Goal: Find specific page/section: Find specific page/section

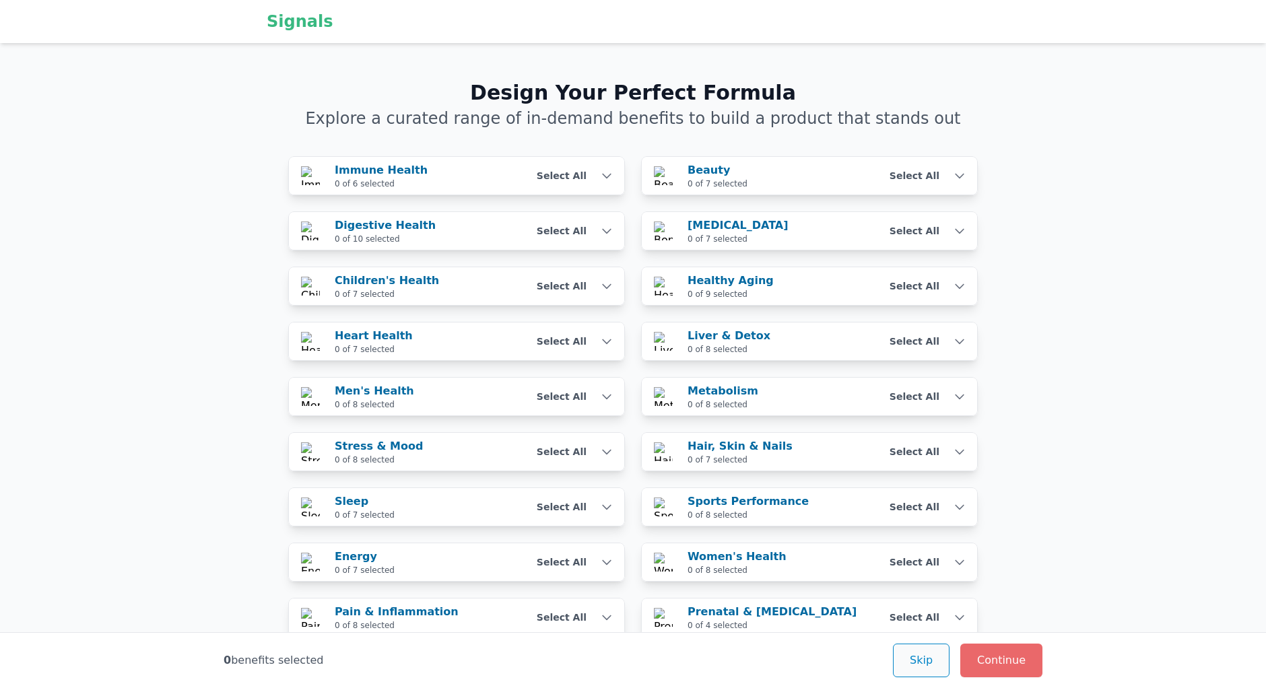
click at [934, 671] on button "Skip" at bounding box center [921, 661] width 57 height 34
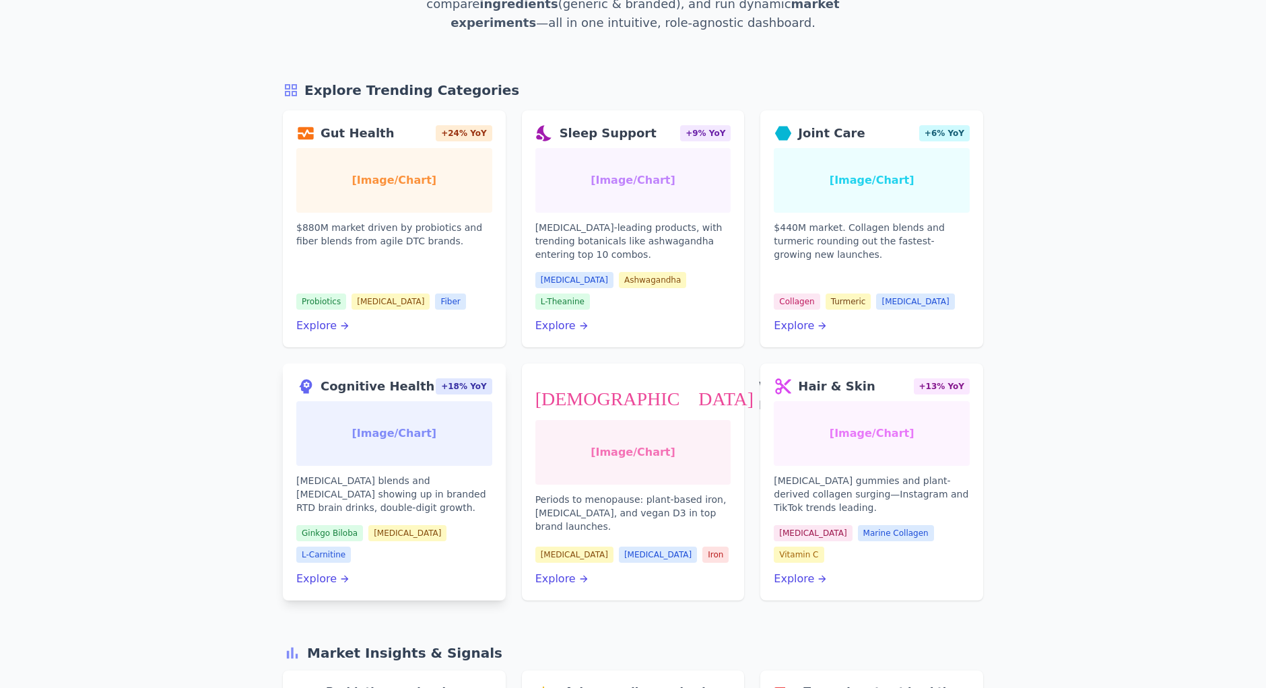
scroll to position [141, 0]
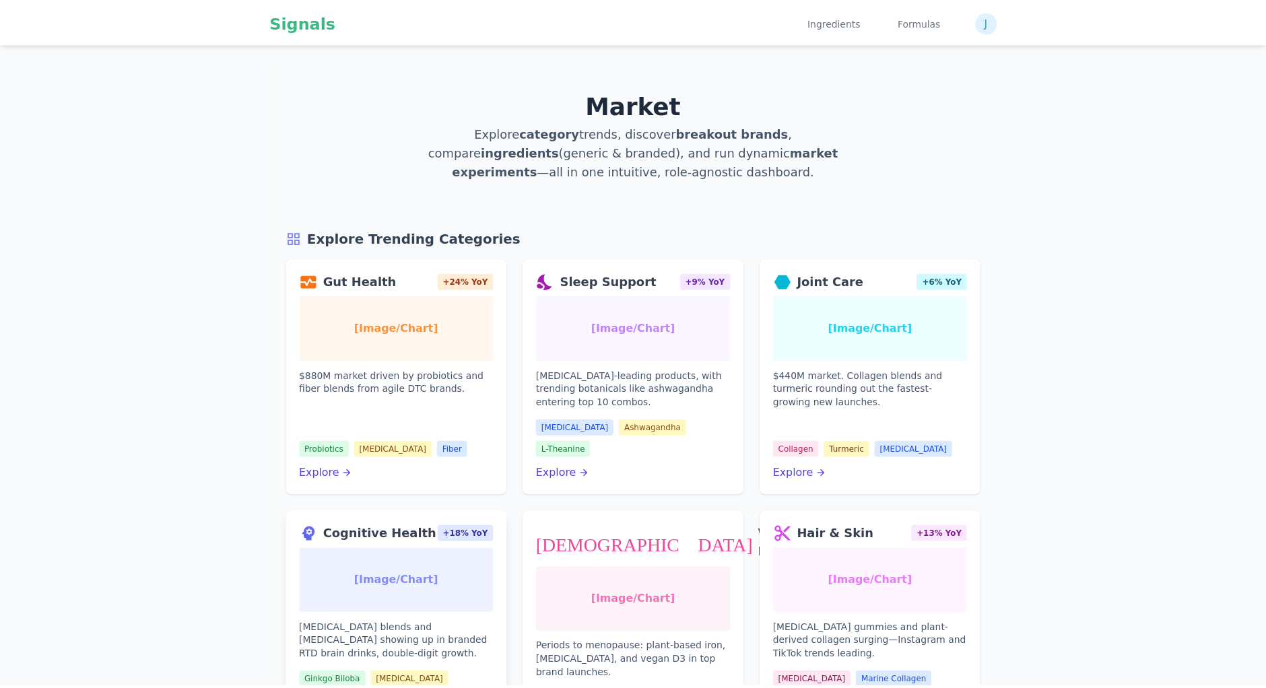
scroll to position [141, 0]
